Goal: Transaction & Acquisition: Obtain resource

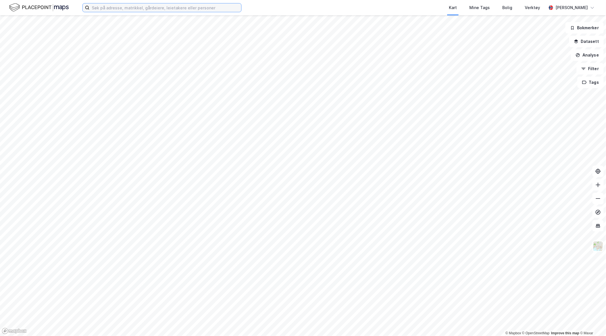
click at [121, 9] on input at bounding box center [166, 7] width 152 height 9
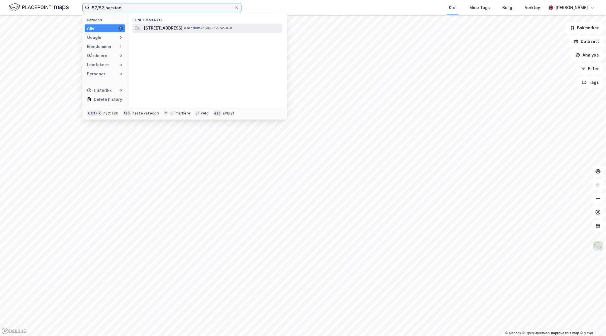
type input "57/52 harstad"
click at [182, 25] on span "[STREET_ADDRESS]" at bounding box center [163, 28] width 39 height 7
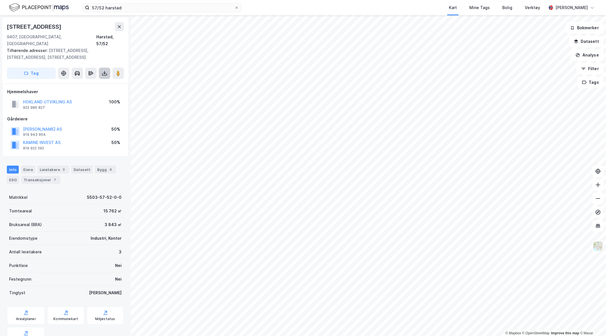
click at [105, 70] on button at bounding box center [104, 73] width 11 height 11
click at [78, 82] on div "Last ned grunnbok" at bounding box center [76, 84] width 33 height 5
